Goal: Transaction & Acquisition: Subscribe to service/newsletter

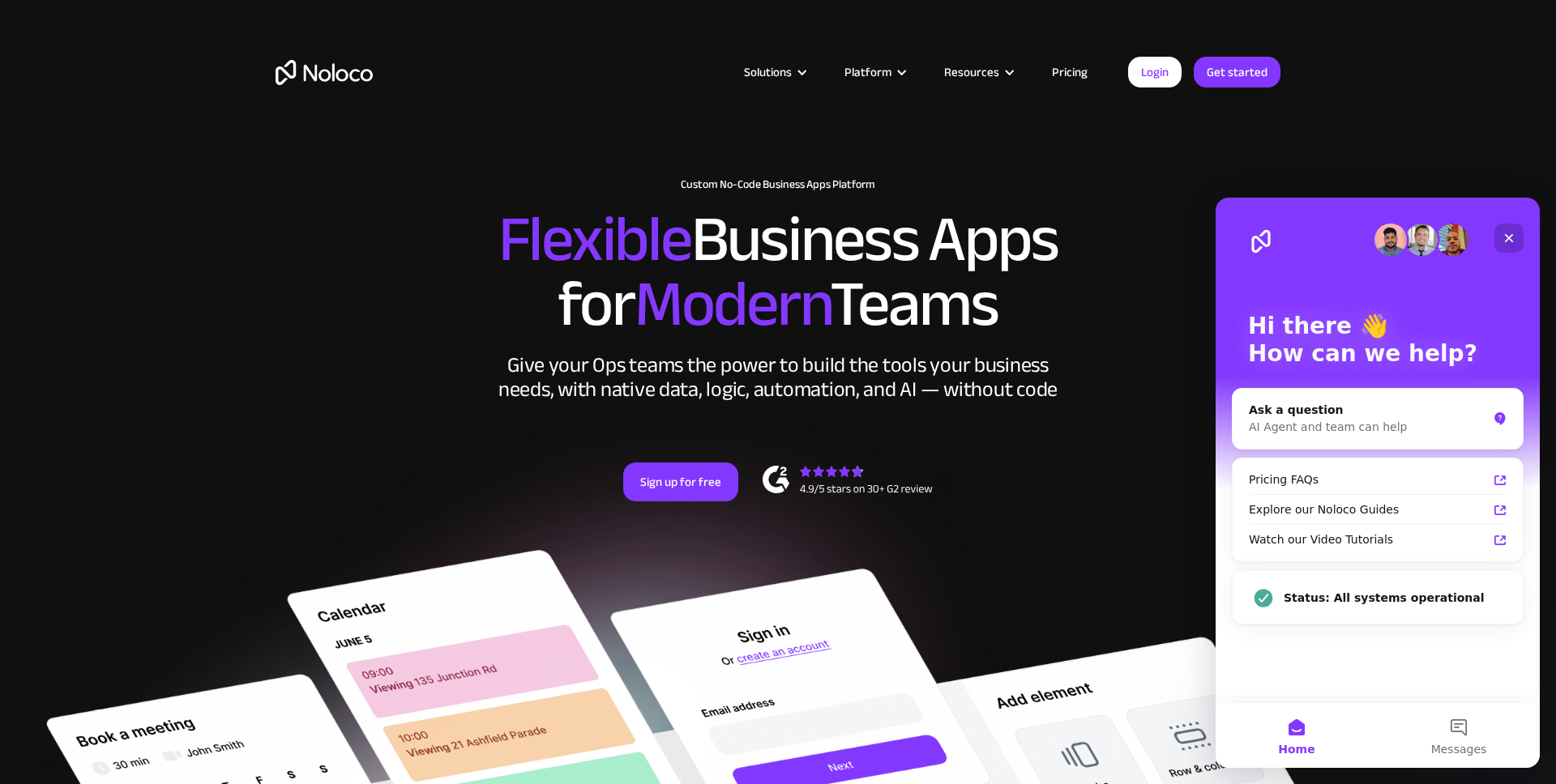
click at [1514, 241] on icon "Close" at bounding box center [1508, 238] width 13 height 13
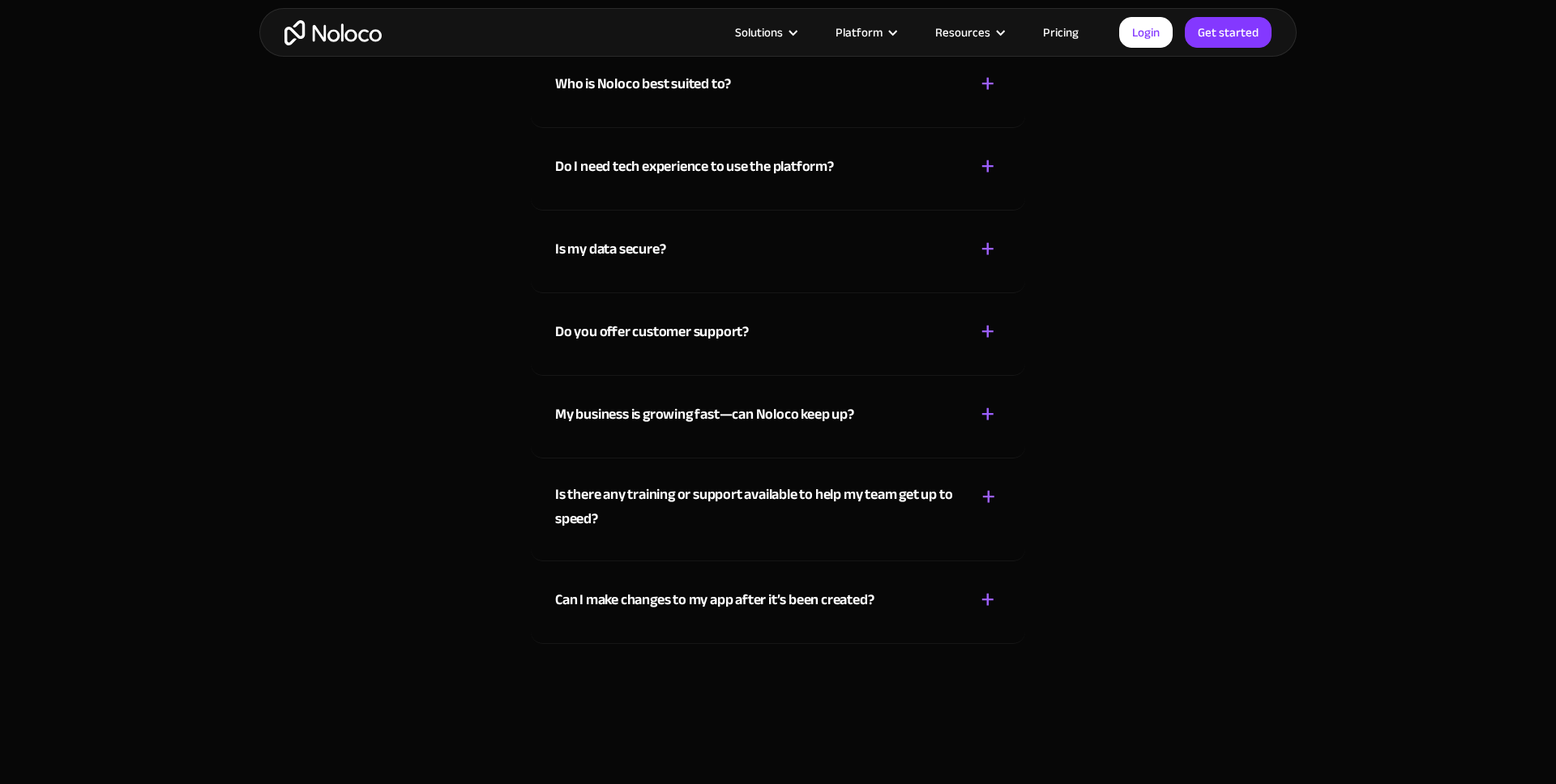
scroll to position [9343, 0]
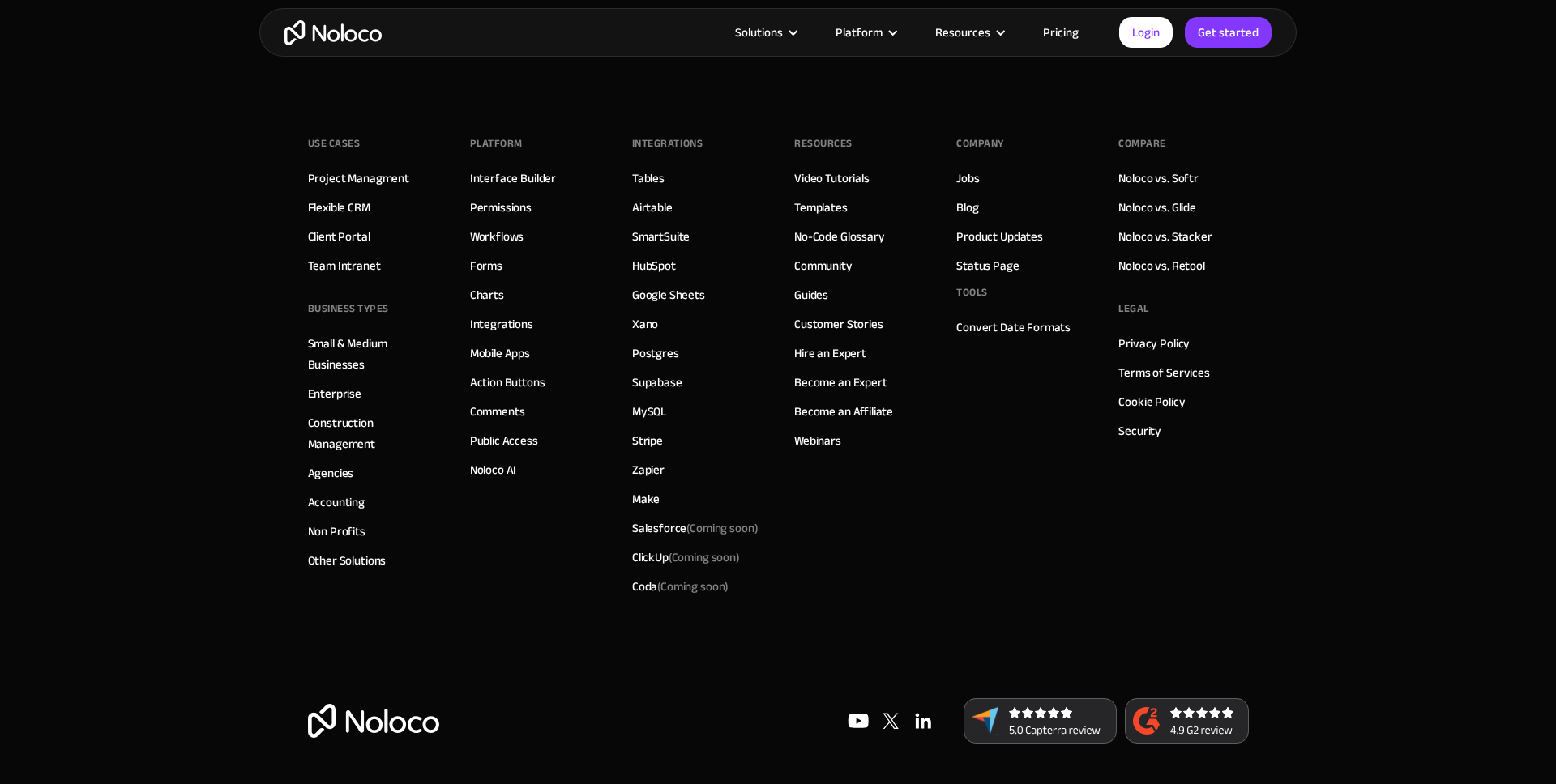
click at [1022, 710] on img at bounding box center [1040, 722] width 153 height 46
click at [1176, 716] on img at bounding box center [1186, 722] width 124 height 46
click at [668, 534] on div "Salesforce (Coming soon)" at bounding box center [694, 527] width 126 height 21
click at [820, 411] on link "Become an Affiliate" at bounding box center [844, 411] width 99 height 21
